Goal: Task Accomplishment & Management: Use online tool/utility

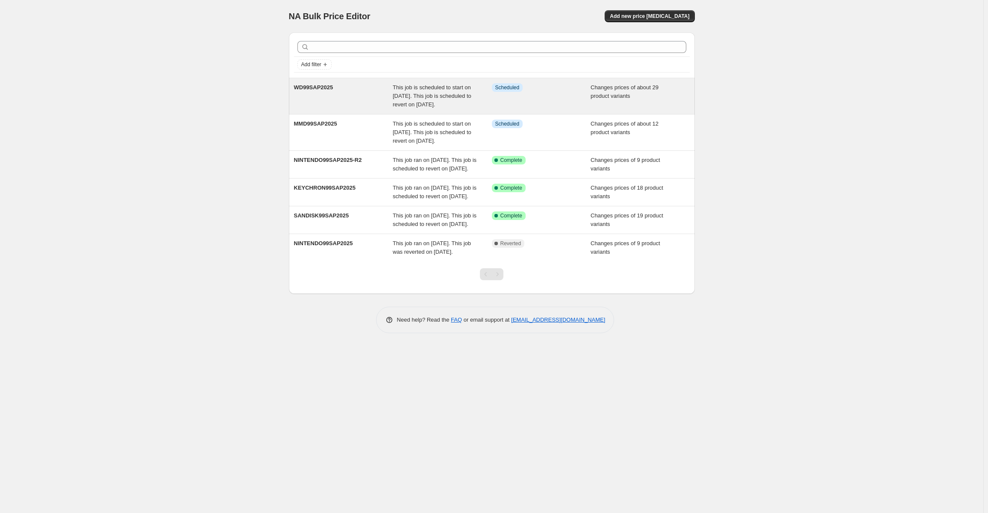
click at [465, 101] on div "This job is scheduled to start on [DATE]. This job is scheduled to revert on [D…" at bounding box center [442, 96] width 99 height 26
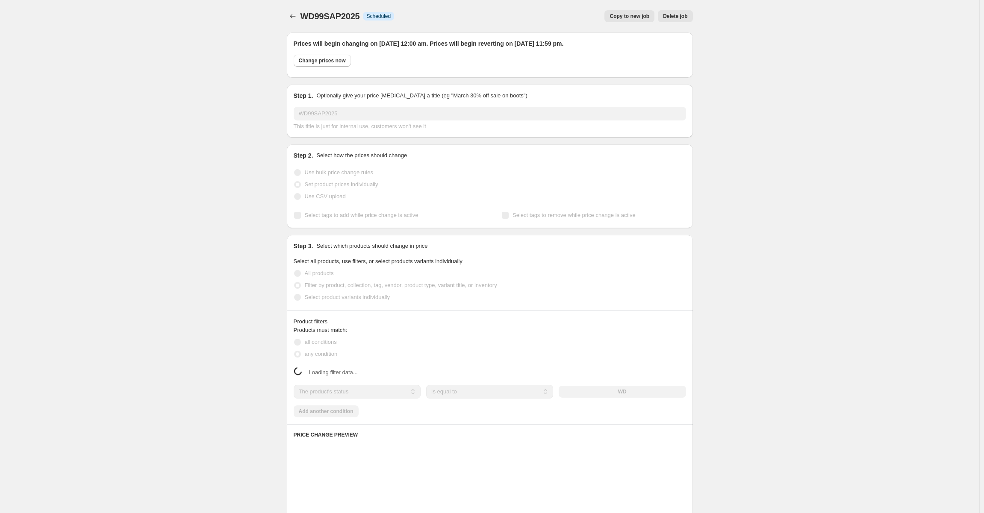
select select "vendor"
